Goal: Find specific page/section: Find specific page/section

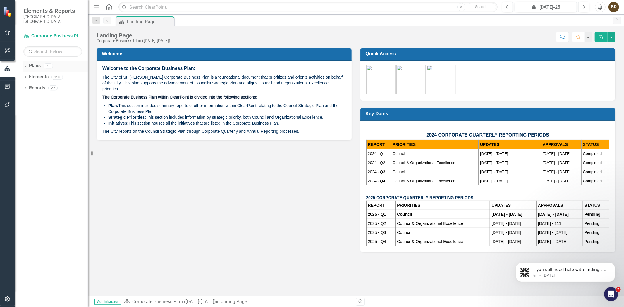
click at [27, 65] on icon "Dropdown" at bounding box center [25, 66] width 4 height 3
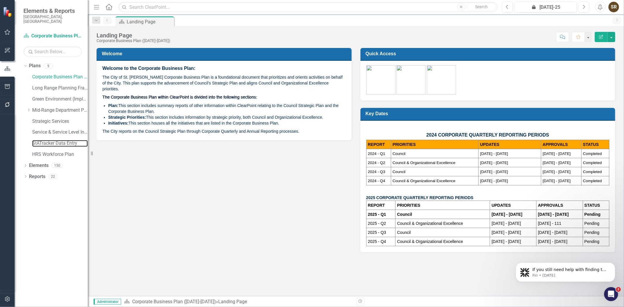
drag, startPoint x: 50, startPoint y: 137, endPoint x: 50, endPoint y: 144, distance: 6.2
click at [50, 140] on link "StATracker Data Entry" at bounding box center [60, 143] width 56 height 7
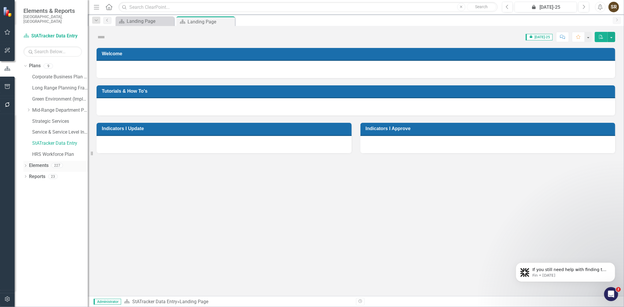
click at [25, 165] on icon "Dropdown" at bounding box center [25, 166] width 4 height 3
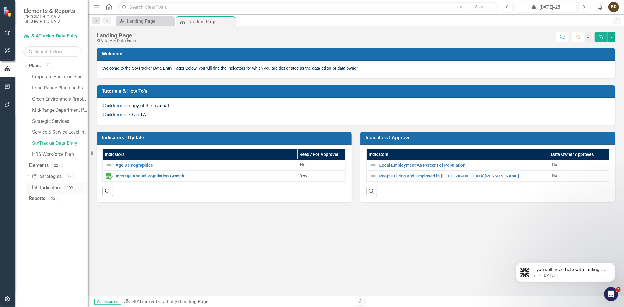
click at [40, 185] on link "Indicator Indicators" at bounding box center [46, 188] width 29 height 7
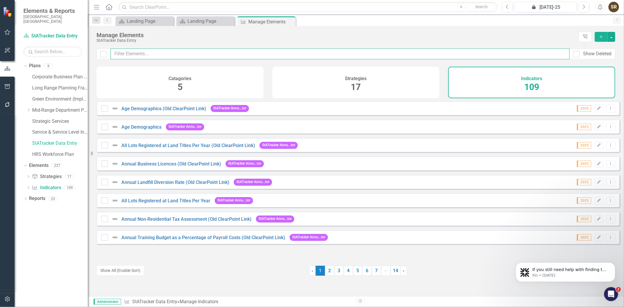
click at [140, 56] on input "text" at bounding box center [340, 54] width 459 height 11
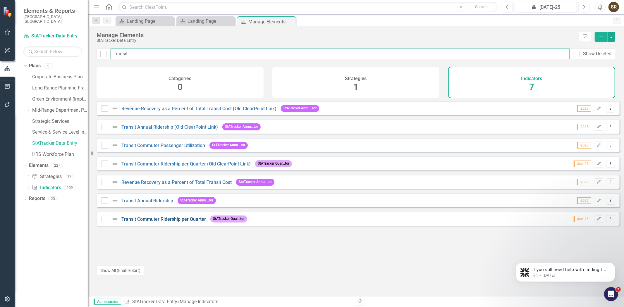
type input "transit"
click at [167, 222] on link "Transit Commuter Ridership per Quarter" at bounding box center [163, 219] width 85 height 6
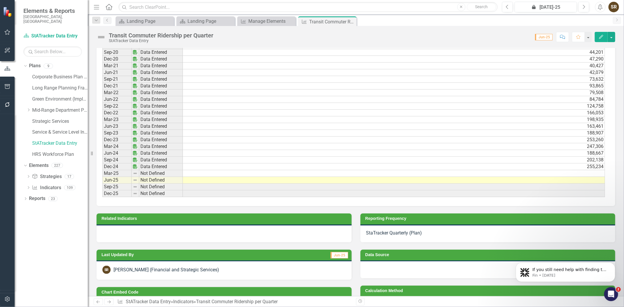
drag, startPoint x: 622, startPoint y: 91, endPoint x: 80, endPoint y: 25, distance: 546.1
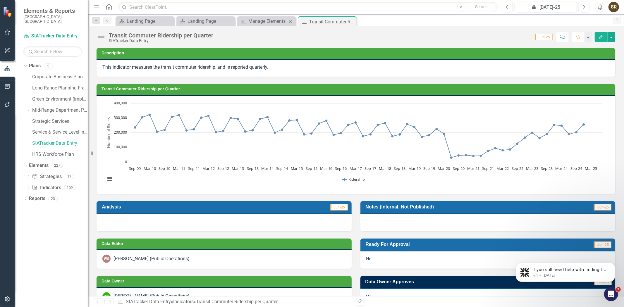
click at [273, 16] on div "Indicator Manage Elements Close" at bounding box center [266, 21] width 58 height 10
click at [272, 23] on div "Manage Elements" at bounding box center [267, 21] width 39 height 7
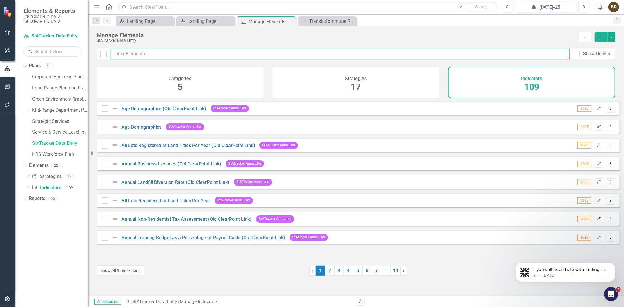
click at [201, 57] on input "text" at bounding box center [340, 54] width 459 height 11
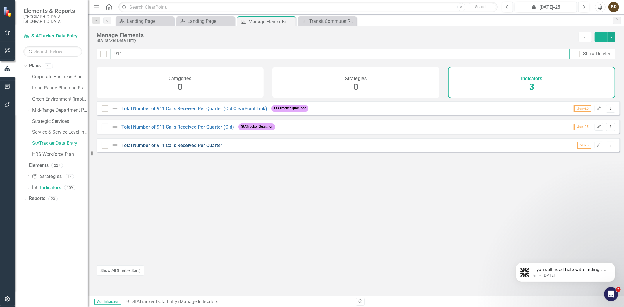
type input "911"
click at [207, 148] on link "Total Number of 911 Calls Received Per Quarter" at bounding box center [171, 146] width 101 height 6
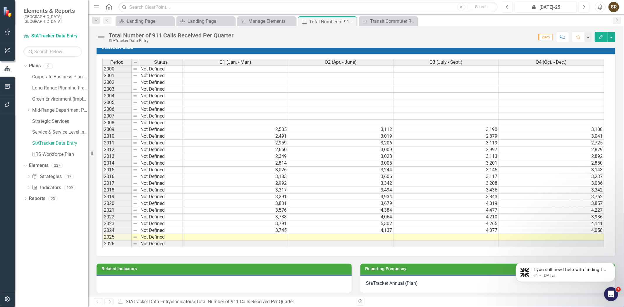
scroll to position [337, 0]
